Goal: Task Accomplishment & Management: Use online tool/utility

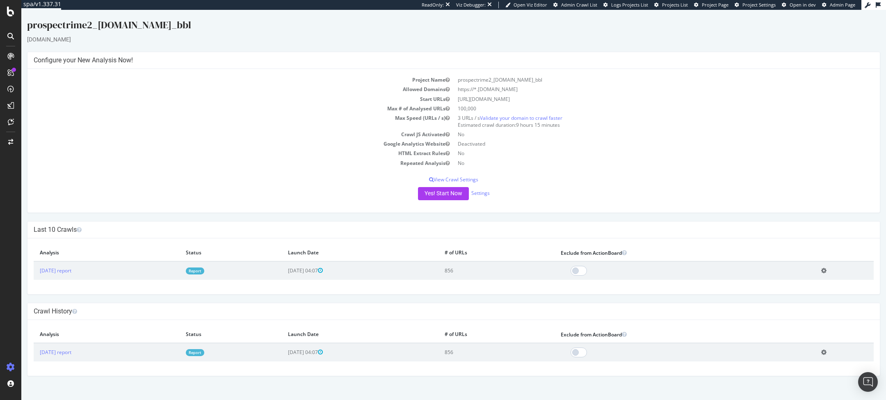
click at [204, 272] on link "Report" at bounding box center [195, 270] width 18 height 7
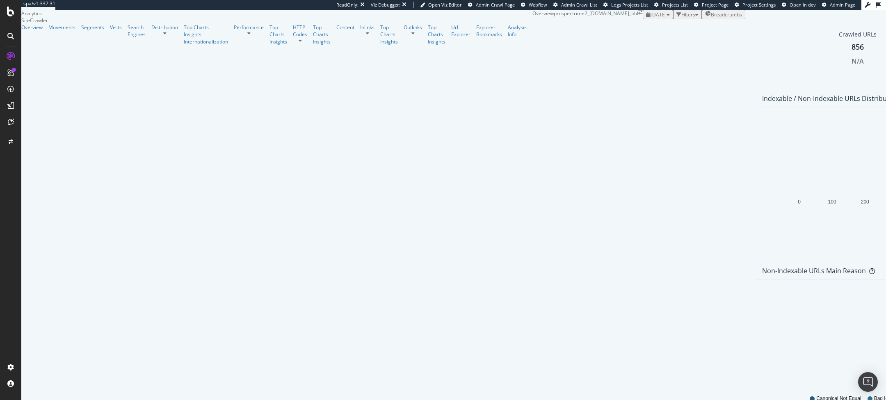
scroll to position [377, 0]
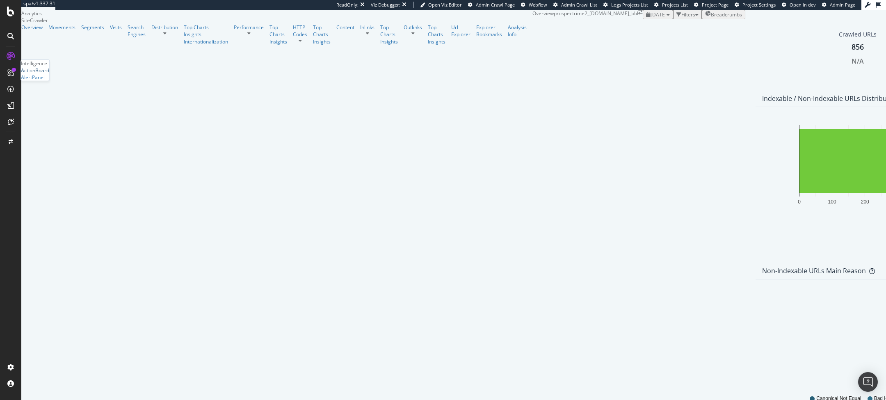
click at [49, 74] on div "ActionBoard" at bounding box center [35, 70] width 28 height 7
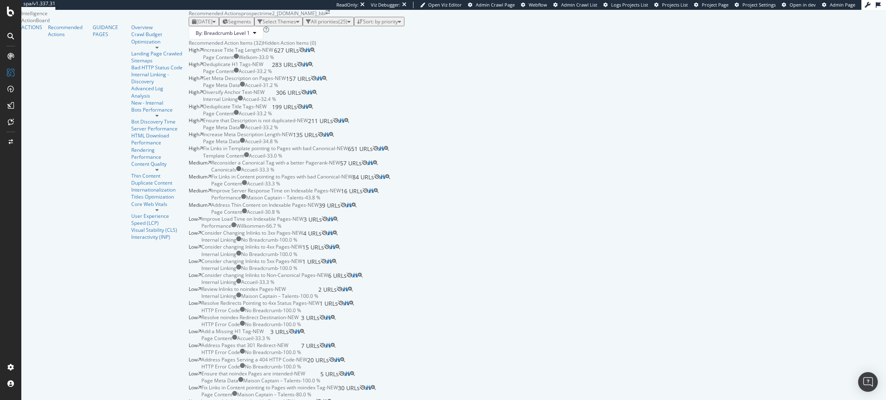
click at [299, 60] on div "Increase Title Tag Length - NEW Page Content Welkom - 33.0 % 627 URLs" at bounding box center [251, 53] width 96 height 14
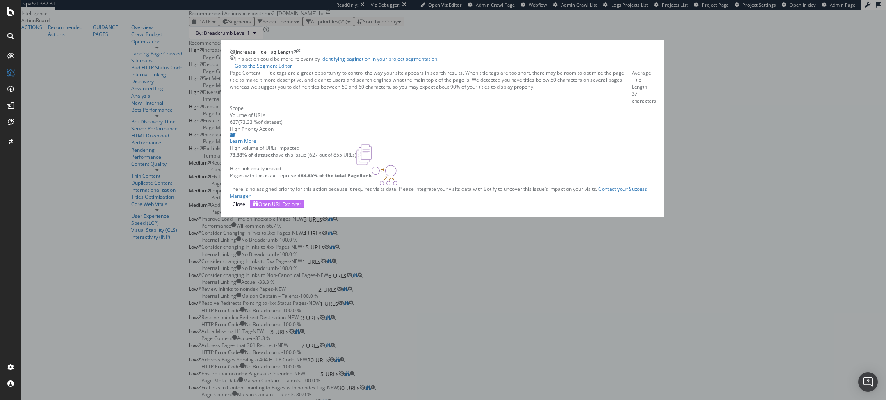
click at [301, 208] on div "Open URL Explorer" at bounding box center [279, 204] width 43 height 7
click at [6, 122] on div "Increase Title Tag Length This action could be more relevant by identifying pag…" at bounding box center [443, 200] width 886 height 400
click at [6, 122] on div at bounding box center [10, 121] width 13 height 13
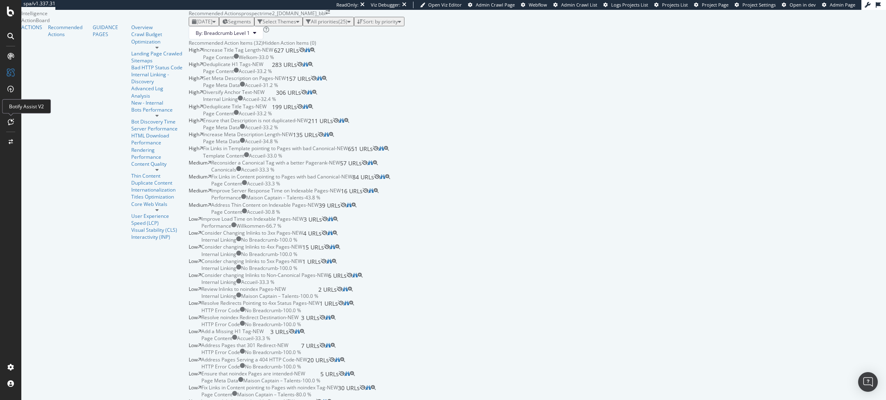
click at [7, 122] on div at bounding box center [10, 121] width 13 height 13
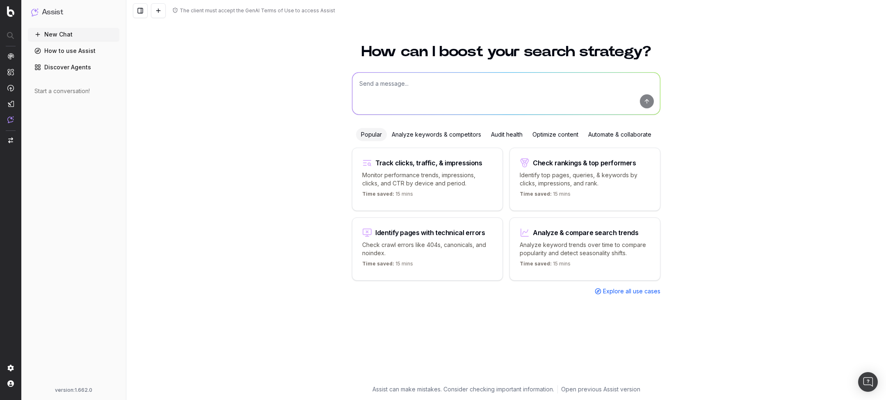
click at [402, 138] on div "Analyze keywords & competitors" at bounding box center [436, 134] width 99 height 13
